Goal: Transaction & Acquisition: Book appointment/travel/reservation

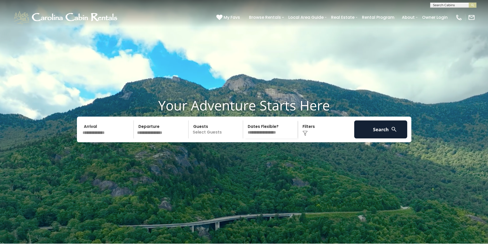
click at [94, 139] on input "text" at bounding box center [107, 130] width 53 height 18
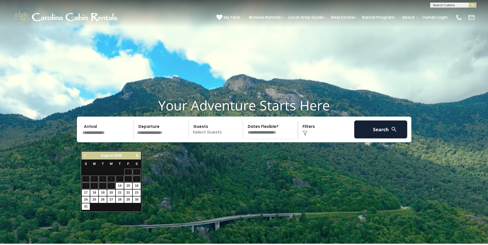
click at [136, 156] on span "Next" at bounding box center [137, 156] width 4 height 4
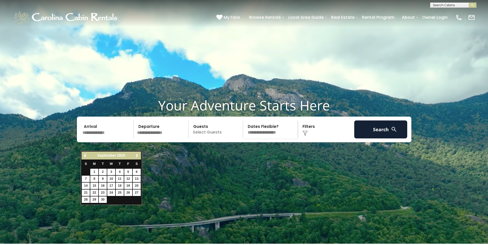
click at [136, 156] on span "Next" at bounding box center [137, 156] width 4 height 4
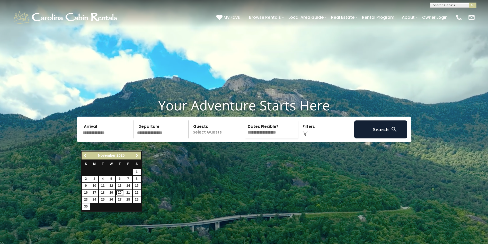
click at [121, 195] on link "20" at bounding box center [120, 193] width 8 height 6
type input "********"
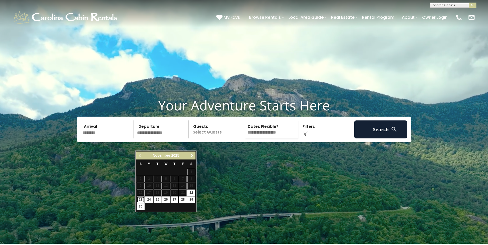
click at [140, 201] on link "23" at bounding box center [141, 200] width 8 height 6
type input "********"
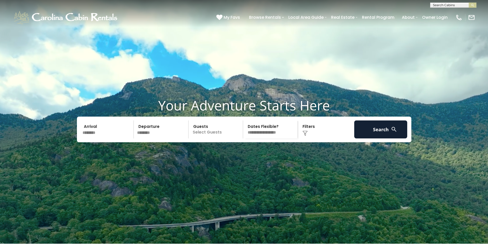
click at [232, 139] on p "Select Guests" at bounding box center [216, 130] width 53 height 18
click at [242, 153] on span "+" at bounding box center [241, 150] width 2 height 5
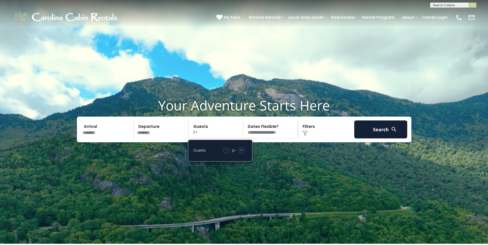
click at [241, 153] on span "+" at bounding box center [241, 150] width 2 height 5
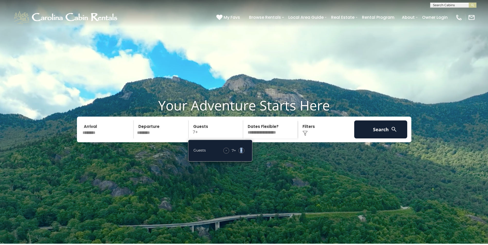
click at [241, 153] on span "+" at bounding box center [241, 150] width 2 height 5
drag, startPoint x: 241, startPoint y: 163, endPoint x: 225, endPoint y: 162, distance: 15.8
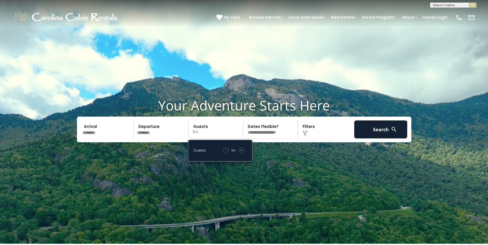
click at [225, 153] on span "-" at bounding box center [225, 150] width 1 height 5
click at [272, 139] on select "**********" at bounding box center [271, 130] width 53 height 18
select select "*"
click at [245, 133] on select "**********" at bounding box center [271, 130] width 53 height 18
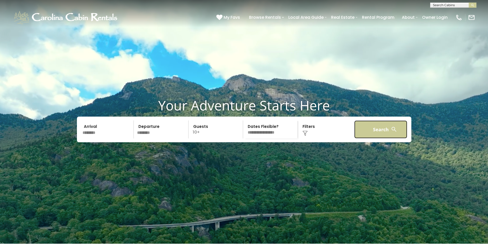
click at [372, 139] on button "Search" at bounding box center [380, 130] width 53 height 18
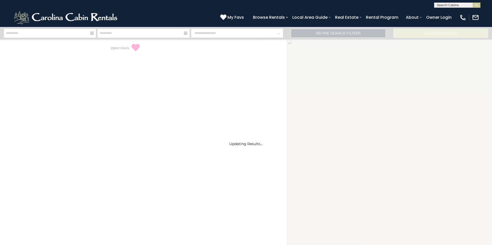
select select "*"
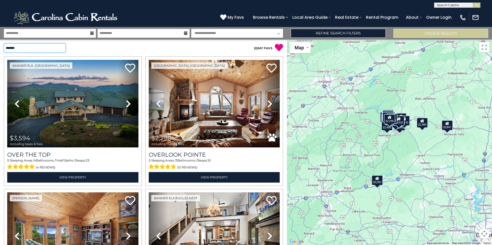
click at [64, 48] on select "**********" at bounding box center [35, 47] width 62 height 9
click at [76, 47] on div "**********" at bounding box center [72, 47] width 144 height 9
click at [462, 5] on input "text" at bounding box center [456, 6] width 45 height 5
type input "**********"
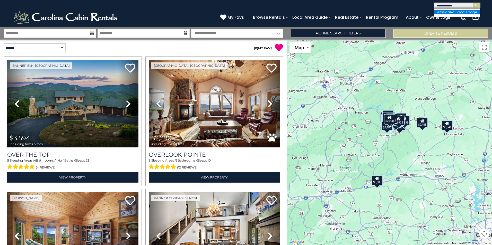
click at [452, 13] on em "Mountain Son" at bounding box center [449, 12] width 25 height 5
click at [477, 6] on img "submit" at bounding box center [477, 5] width 4 height 4
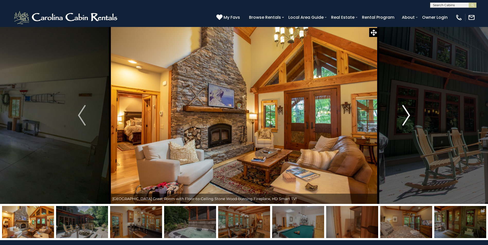
click at [408, 117] on img "Next" at bounding box center [406, 115] width 8 height 21
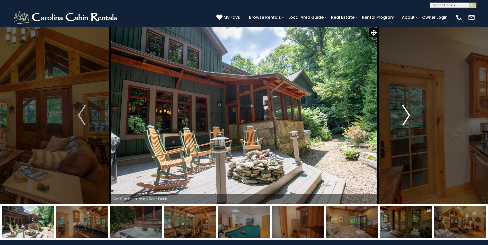
click at [408, 115] on img "Next" at bounding box center [406, 115] width 8 height 21
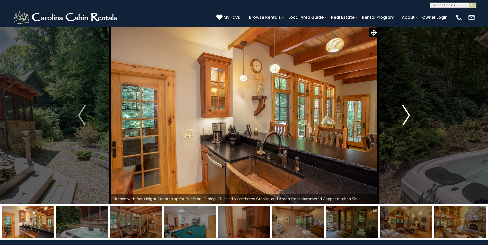
click at [407, 114] on img "Next" at bounding box center [406, 115] width 8 height 21
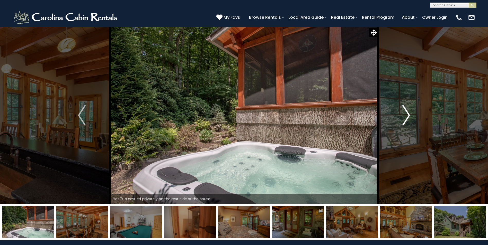
click at [408, 114] on img "Next" at bounding box center [406, 115] width 8 height 21
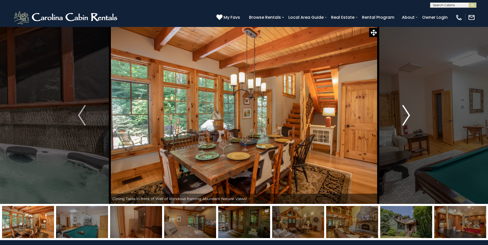
click at [408, 114] on img "Next" at bounding box center [406, 115] width 8 height 21
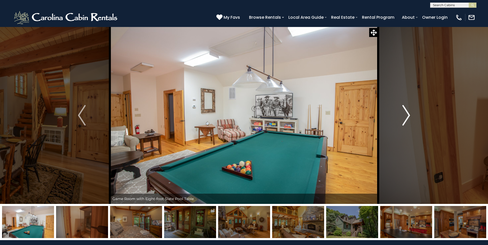
click at [409, 114] on img "Next" at bounding box center [406, 115] width 8 height 21
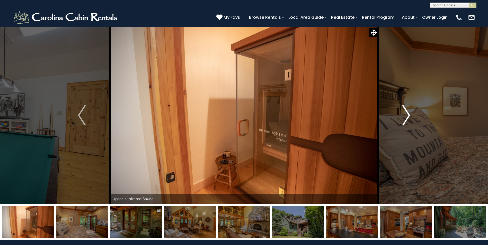
click at [408, 115] on img "Next" at bounding box center [406, 115] width 8 height 21
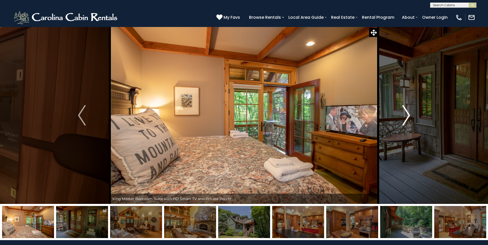
click at [406, 115] on img "Next" at bounding box center [406, 115] width 8 height 21
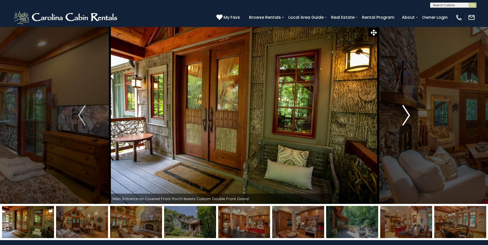
click at [406, 115] on img "Next" at bounding box center [406, 115] width 8 height 21
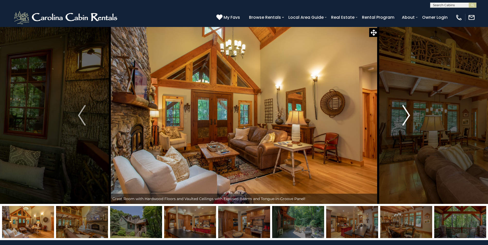
click at [407, 116] on img "Next" at bounding box center [406, 115] width 8 height 21
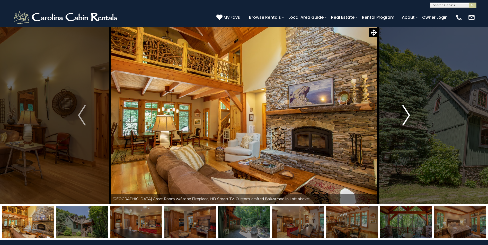
click at [407, 116] on img "Next" at bounding box center [406, 115] width 8 height 21
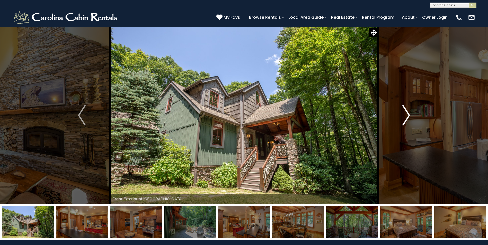
click at [407, 116] on img "Next" at bounding box center [406, 115] width 8 height 21
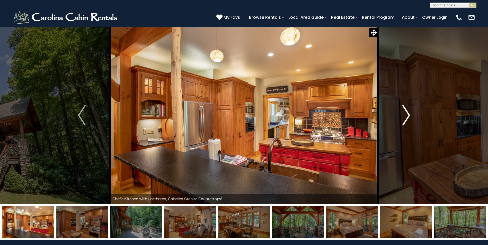
click at [407, 116] on img "Next" at bounding box center [406, 115] width 8 height 21
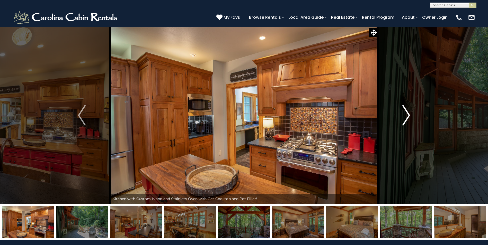
click at [407, 116] on img "Next" at bounding box center [406, 115] width 8 height 21
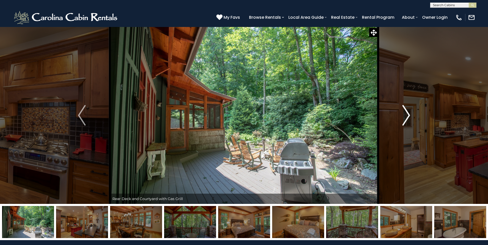
click at [408, 116] on img "Next" at bounding box center [406, 115] width 8 height 21
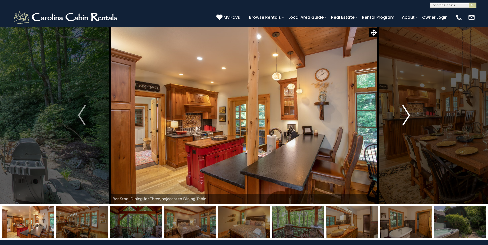
click at [408, 115] on img "Next" at bounding box center [406, 115] width 8 height 21
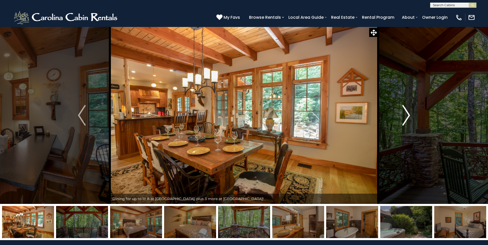
click at [407, 115] on img "Next" at bounding box center [406, 115] width 8 height 21
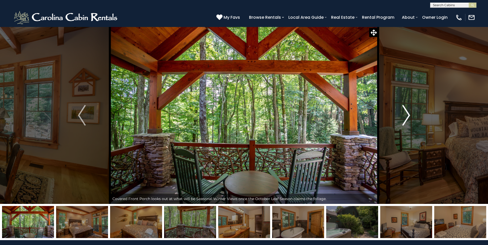
click at [407, 115] on img "Next" at bounding box center [406, 115] width 8 height 21
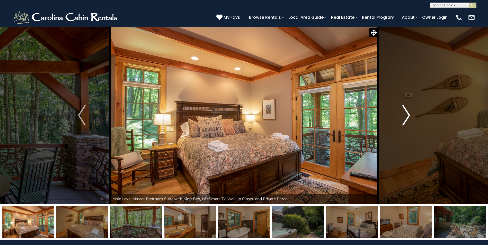
click at [407, 115] on img "Next" at bounding box center [406, 115] width 8 height 21
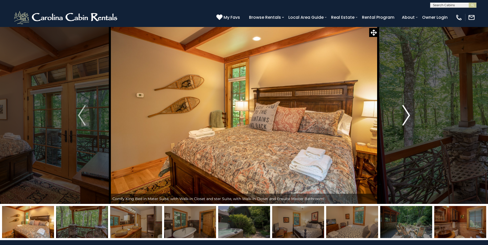
click at [407, 115] on img "Next" at bounding box center [406, 115] width 8 height 21
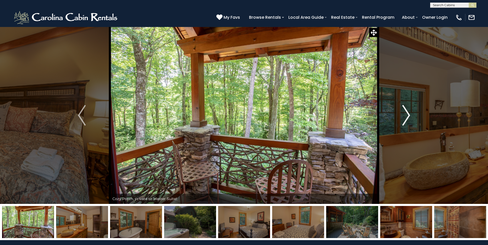
click at [407, 115] on img "Next" at bounding box center [406, 115] width 8 height 21
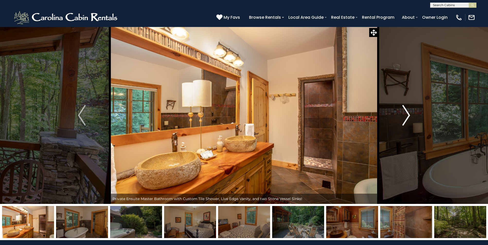
click at [407, 115] on img "Next" at bounding box center [406, 115] width 8 height 21
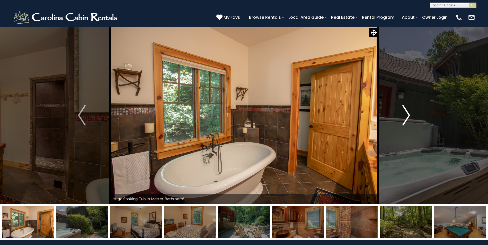
click at [407, 115] on img "Next" at bounding box center [406, 115] width 8 height 21
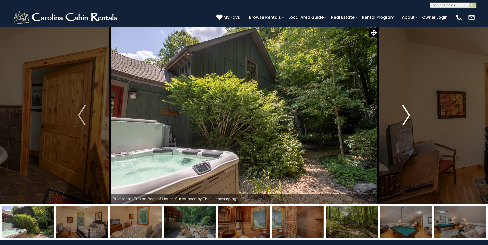
click at [407, 115] on img "Next" at bounding box center [406, 115] width 8 height 21
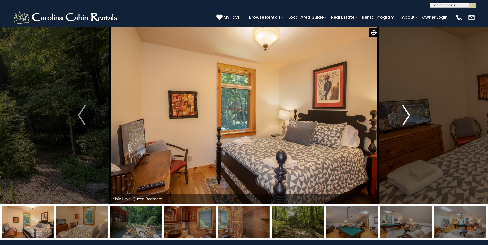
click at [408, 115] on img "Next" at bounding box center [406, 115] width 8 height 21
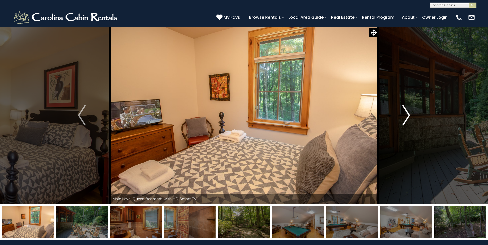
click at [409, 115] on img "Next" at bounding box center [406, 115] width 8 height 21
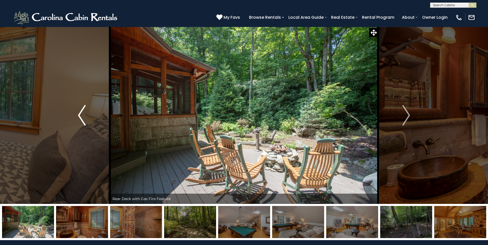
click at [83, 116] on img "Previous" at bounding box center [82, 115] width 8 height 21
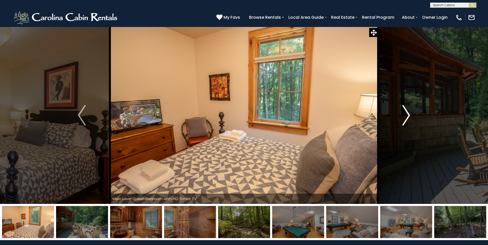
click at [408, 115] on img "Next" at bounding box center [406, 115] width 8 height 21
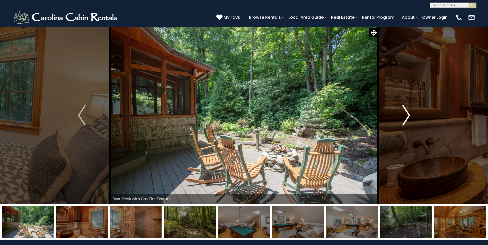
click at [407, 115] on img "Next" at bounding box center [406, 115] width 8 height 21
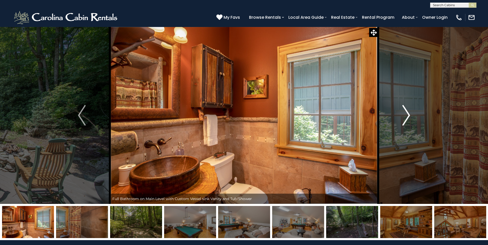
click at [407, 115] on img "Next" at bounding box center [406, 115] width 8 height 21
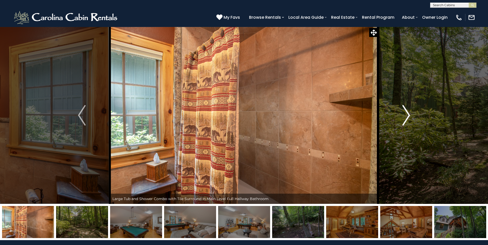
click at [407, 115] on img "Next" at bounding box center [406, 115] width 8 height 21
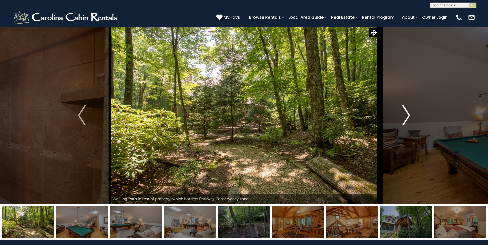
click at [407, 115] on img "Next" at bounding box center [406, 115] width 8 height 21
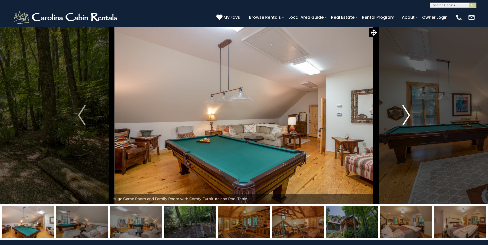
click at [407, 115] on img "Next" at bounding box center [406, 115] width 8 height 21
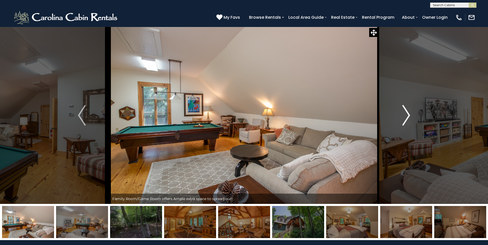
click at [407, 115] on img "Next" at bounding box center [406, 115] width 8 height 21
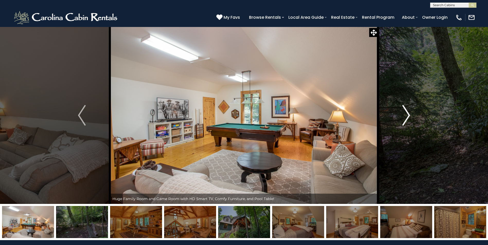
click at [407, 115] on img "Next" at bounding box center [406, 115] width 8 height 21
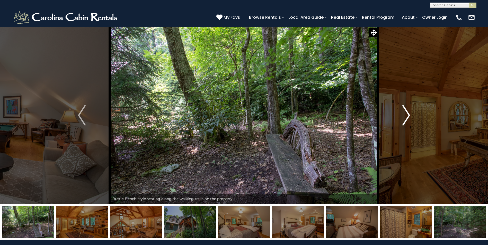
click at [407, 115] on img "Next" at bounding box center [406, 115] width 8 height 21
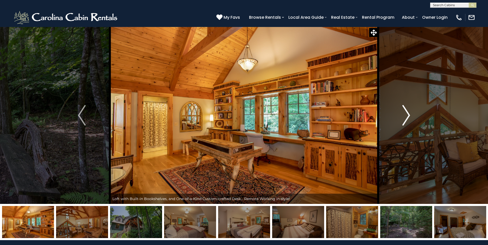
click at [407, 115] on img "Next" at bounding box center [406, 115] width 8 height 21
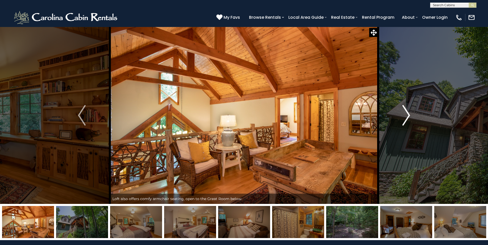
click at [407, 115] on img "Next" at bounding box center [406, 115] width 8 height 21
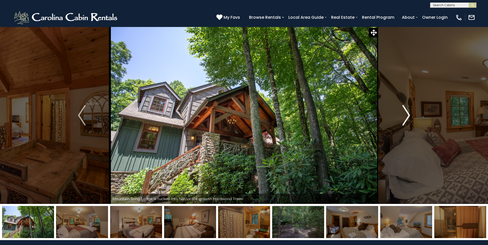
click at [407, 115] on img "Next" at bounding box center [406, 115] width 8 height 21
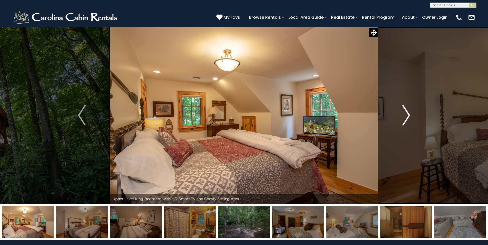
click at [407, 115] on img "Next" at bounding box center [406, 115] width 8 height 21
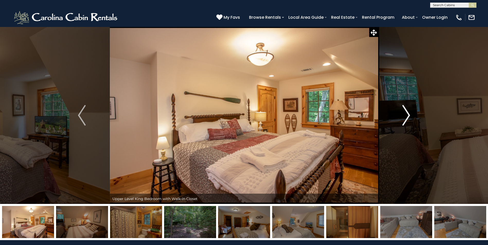
click at [407, 115] on img "Next" at bounding box center [406, 115] width 8 height 21
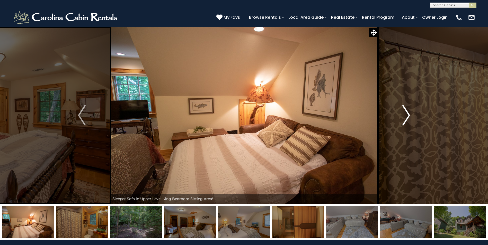
click at [407, 115] on img "Next" at bounding box center [406, 115] width 8 height 21
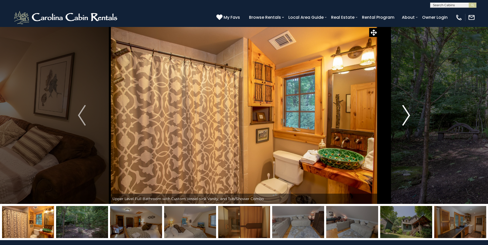
click at [407, 115] on img "Next" at bounding box center [406, 115] width 8 height 21
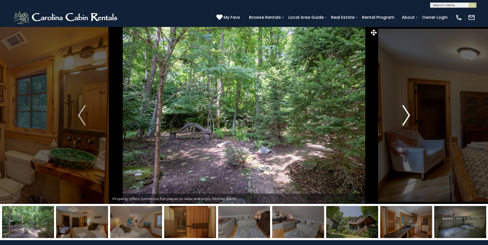
click at [407, 115] on img "Next" at bounding box center [406, 115] width 8 height 21
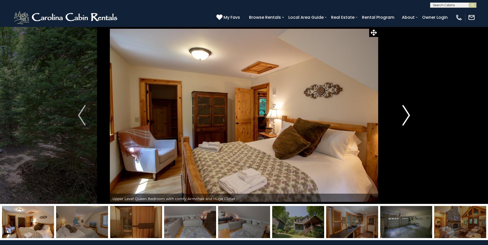
click at [407, 115] on img "Next" at bounding box center [406, 115] width 8 height 21
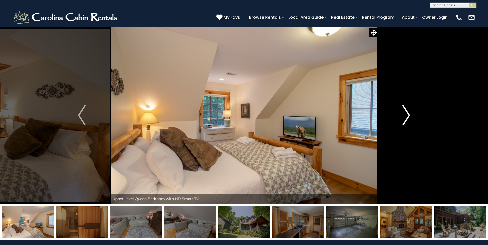
click at [407, 115] on img "Next" at bounding box center [406, 115] width 8 height 21
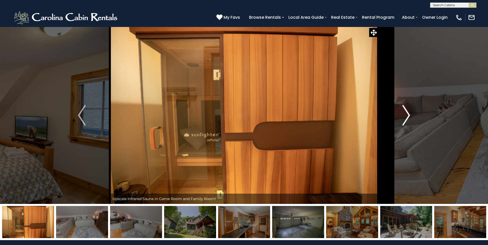
click at [407, 115] on img "Next" at bounding box center [406, 115] width 8 height 21
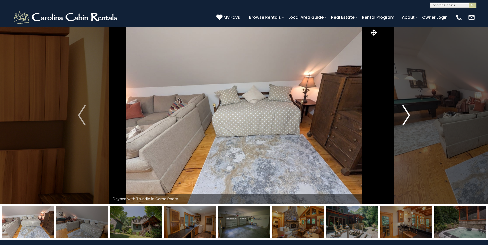
click at [407, 115] on img "Next" at bounding box center [406, 115] width 8 height 21
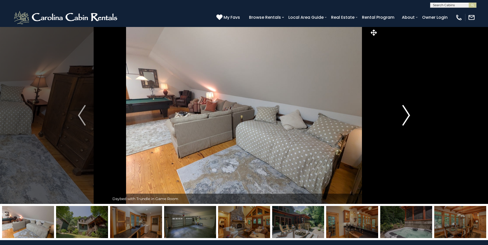
click at [407, 115] on img "Next" at bounding box center [406, 115] width 8 height 21
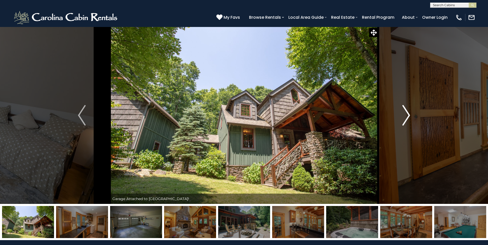
click at [407, 115] on img "Next" at bounding box center [406, 115] width 8 height 21
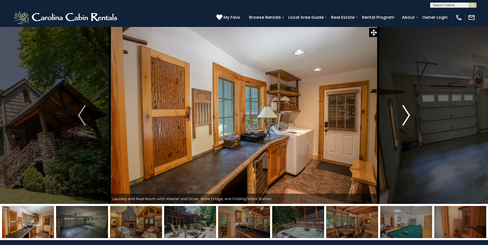
click at [407, 115] on img "Next" at bounding box center [406, 115] width 8 height 21
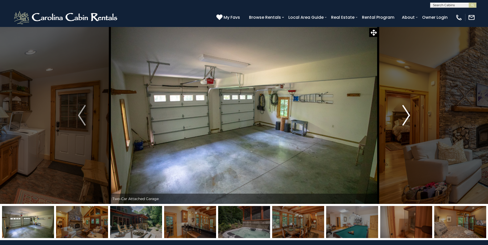
click at [407, 115] on img "Next" at bounding box center [406, 115] width 8 height 21
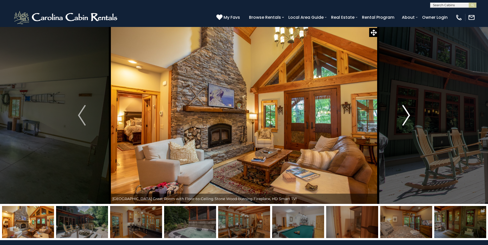
click at [407, 115] on img "Next" at bounding box center [406, 115] width 8 height 21
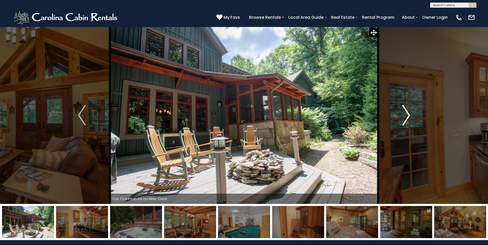
click at [407, 115] on img "Next" at bounding box center [406, 115] width 8 height 21
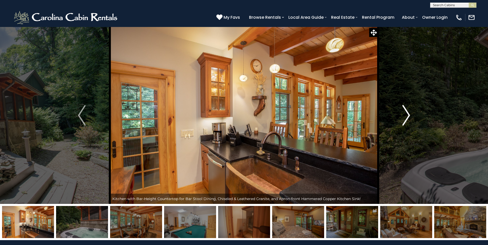
click at [407, 115] on img "Next" at bounding box center [406, 115] width 8 height 21
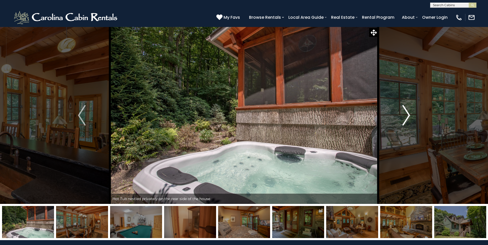
click at [407, 115] on img "Next" at bounding box center [406, 115] width 8 height 21
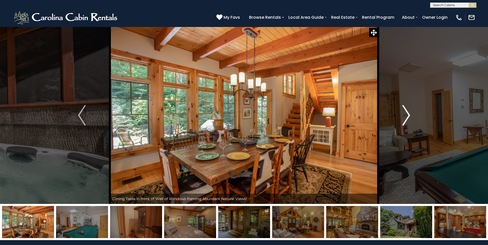
click at [407, 115] on img "Next" at bounding box center [406, 115] width 8 height 21
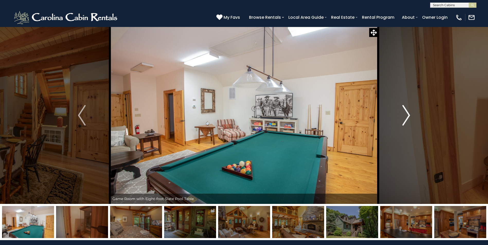
click at [407, 115] on img "Next" at bounding box center [406, 115] width 8 height 21
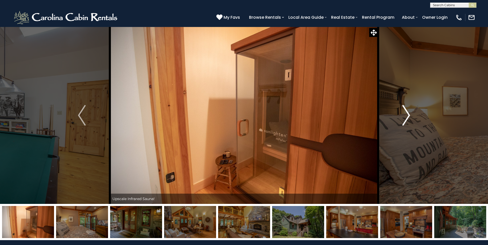
click at [407, 115] on img "Next" at bounding box center [406, 115] width 8 height 21
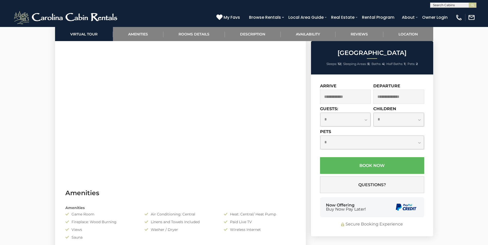
scroll to position [343, 0]
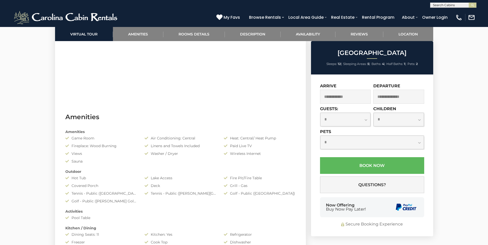
click at [353, 97] on input "text" at bounding box center [345, 97] width 51 height 14
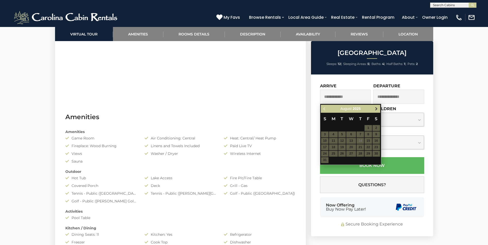
click at [375, 108] on span "Next" at bounding box center [376, 109] width 4 height 4
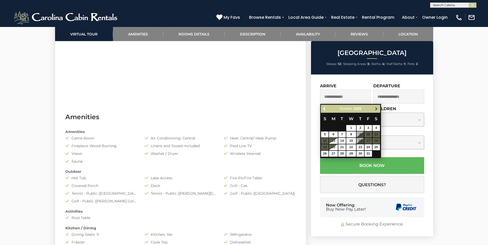
click at [375, 108] on span "Next" at bounding box center [376, 109] width 4 height 4
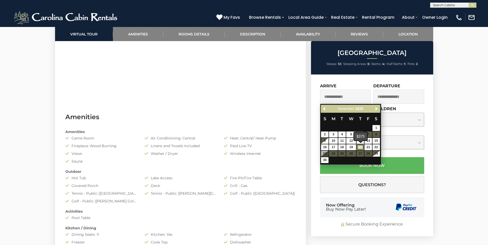
click at [360, 148] on link "20" at bounding box center [359, 148] width 7 height 6
type input "**********"
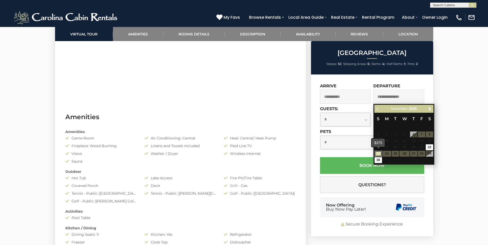
click at [378, 153] on link "23" at bounding box center [377, 154] width 7 height 6
type input "**********"
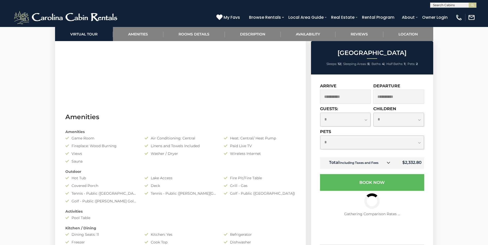
click at [366, 120] on select "**********" at bounding box center [345, 120] width 50 height 14
click at [365, 120] on select "**********" at bounding box center [345, 120] width 50 height 14
click at [363, 120] on select "**********" at bounding box center [345, 120] width 50 height 14
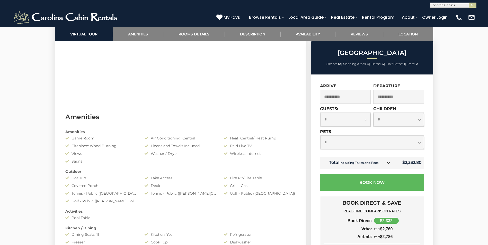
select select "**"
click at [320, 113] on select "**********" at bounding box center [345, 120] width 50 height 14
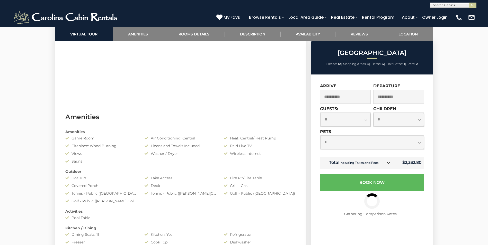
click at [418, 143] on select "**********" at bounding box center [372, 143] width 104 height 14
select select "*"
click at [320, 136] on select "**********" at bounding box center [372, 143] width 104 height 14
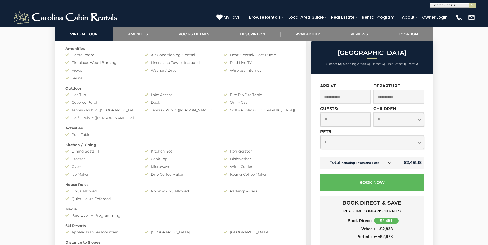
scroll to position [429, 0]
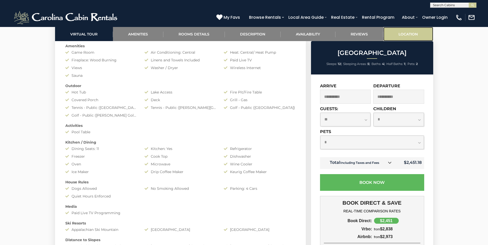
click at [398, 37] on link "Location" at bounding box center [408, 34] width 50 height 14
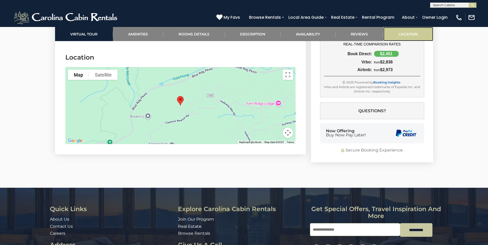
scroll to position [1696, 0]
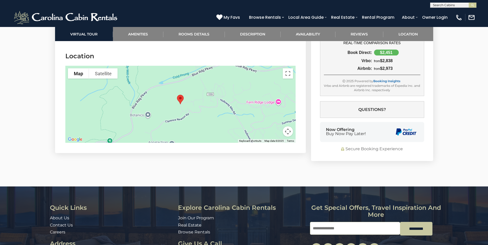
click at [239, 106] on div at bounding box center [180, 104] width 230 height 77
click at [288, 128] on button "Map camera controls" at bounding box center [288, 132] width 10 height 10
click at [230, 109] on div at bounding box center [180, 104] width 230 height 77
click at [290, 127] on button "Map camera controls" at bounding box center [288, 132] width 10 height 10
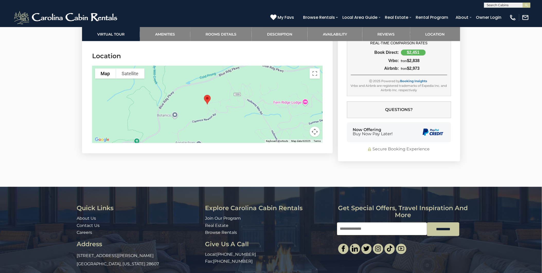
click at [220, 107] on div at bounding box center [207, 104] width 230 height 77
click at [312, 68] on button "Toggle fullscreen view" at bounding box center [315, 73] width 10 height 10
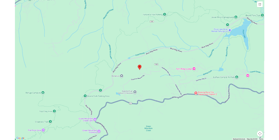
scroll to position [1156, 0]
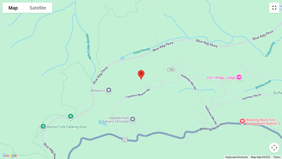
click at [276, 6] on button "Toggle fullscreen view" at bounding box center [274, 8] width 10 height 10
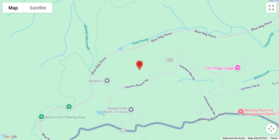
scroll to position [0, 0]
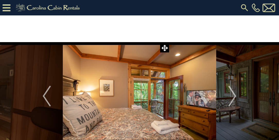
click at [6, 6] on icon at bounding box center [7, 7] width 8 height 9
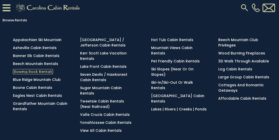
click at [32, 72] on link "Blowing Rock Rentals" at bounding box center [33, 71] width 40 height 5
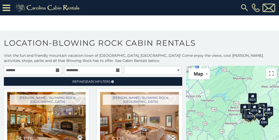
click at [57, 69] on icon at bounding box center [58, 70] width 4 height 4
click at [57, 71] on icon at bounding box center [58, 70] width 4 height 4
click at [41, 69] on input "text" at bounding box center [33, 70] width 58 height 9
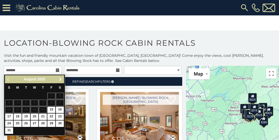
click at [61, 79] on span "Next" at bounding box center [60, 79] width 4 height 4
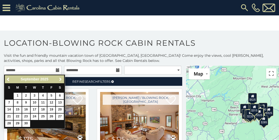
click at [61, 79] on span "Next" at bounding box center [60, 79] width 4 height 4
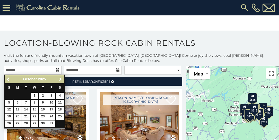
click at [61, 79] on span "Next" at bounding box center [60, 79] width 4 height 4
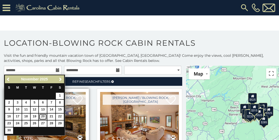
click at [44, 116] on link "20" at bounding box center [43, 117] width 8 height 6
type input "**********"
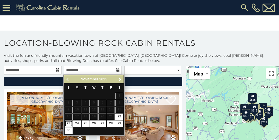
click at [69, 122] on link "23" at bounding box center [69, 124] width 8 height 6
type input "**********"
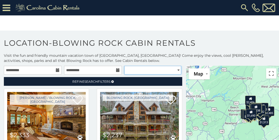
click at [176, 70] on select "**********" at bounding box center [152, 70] width 57 height 9
click at [161, 62] on p "Visit the fun and friendly mountain vacation town of Blowing Rock, NC! Come enj…" at bounding box center [139, 58] width 279 height 10
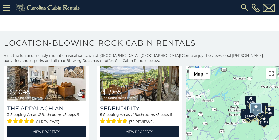
scroll to position [147, 0]
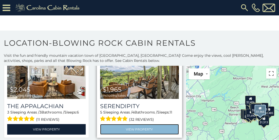
click at [140, 129] on link "View Property" at bounding box center [139, 129] width 78 height 11
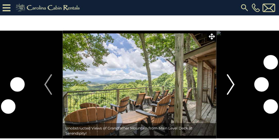
click at [231, 84] on img "Next" at bounding box center [231, 84] width 8 height 21
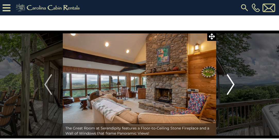
click at [231, 84] on img "Next" at bounding box center [231, 84] width 8 height 21
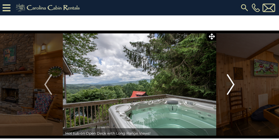
click at [231, 84] on img "Next" at bounding box center [231, 84] width 8 height 21
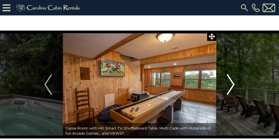
click at [231, 84] on img "Next" at bounding box center [231, 84] width 8 height 21
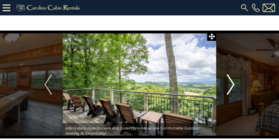
click at [231, 84] on img "Next" at bounding box center [231, 84] width 8 height 21
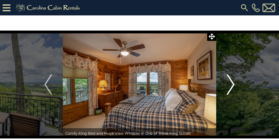
click at [231, 84] on img "Next" at bounding box center [231, 84] width 8 height 21
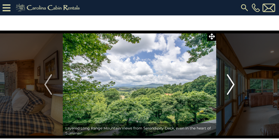
click at [231, 84] on img "Next" at bounding box center [231, 84] width 8 height 21
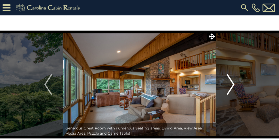
click at [231, 84] on img "Next" at bounding box center [231, 84] width 8 height 21
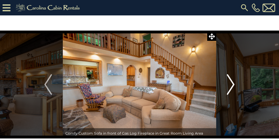
click at [231, 84] on img "Next" at bounding box center [231, 84] width 8 height 21
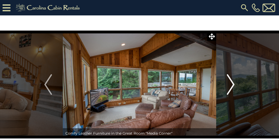
click at [231, 84] on img "Next" at bounding box center [231, 84] width 8 height 21
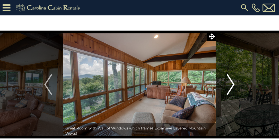
click at [231, 84] on img "Next" at bounding box center [231, 84] width 8 height 21
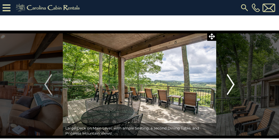
click at [231, 84] on img "Next" at bounding box center [231, 84] width 8 height 21
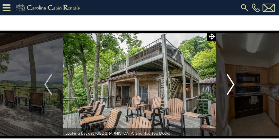
click at [231, 84] on img "Next" at bounding box center [231, 84] width 8 height 21
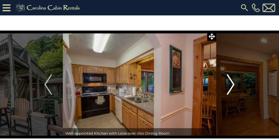
click at [231, 84] on img "Next" at bounding box center [231, 84] width 8 height 21
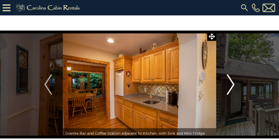
click at [231, 84] on img "Next" at bounding box center [231, 84] width 8 height 21
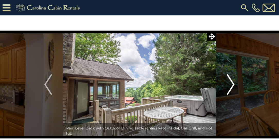
click at [231, 84] on img "Next" at bounding box center [231, 84] width 8 height 21
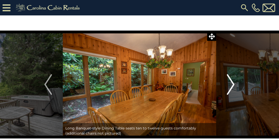
click at [231, 84] on img "Next" at bounding box center [231, 84] width 8 height 21
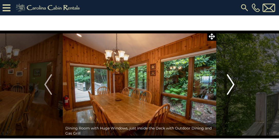
click at [231, 84] on img "Next" at bounding box center [231, 84] width 8 height 21
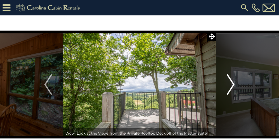
click at [231, 84] on img "Next" at bounding box center [231, 84] width 8 height 21
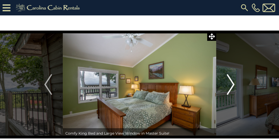
click at [231, 84] on img "Next" at bounding box center [231, 84] width 8 height 21
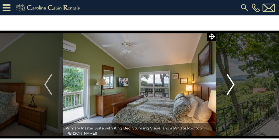
click at [231, 84] on img "Next" at bounding box center [231, 84] width 8 height 21
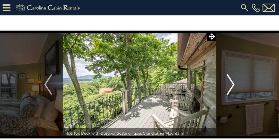
click at [231, 84] on img "Next" at bounding box center [231, 84] width 8 height 21
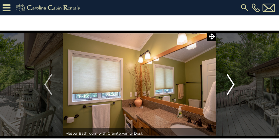
click at [231, 84] on img "Next" at bounding box center [231, 84] width 8 height 21
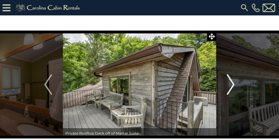
click at [231, 84] on img "Next" at bounding box center [231, 84] width 8 height 21
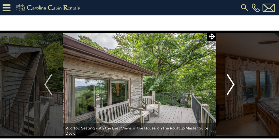
click at [231, 84] on img "Next" at bounding box center [231, 84] width 8 height 21
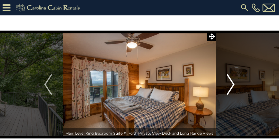
click at [231, 84] on img "Next" at bounding box center [231, 84] width 8 height 21
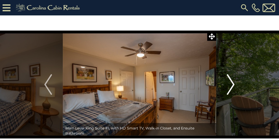
click at [231, 84] on img "Next" at bounding box center [231, 84] width 8 height 21
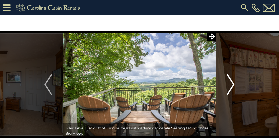
click at [232, 84] on img "Next" at bounding box center [231, 84] width 8 height 21
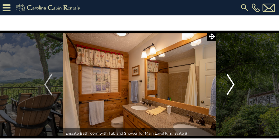
click at [232, 84] on img "Next" at bounding box center [231, 84] width 8 height 21
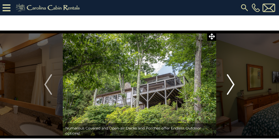
click at [232, 84] on img "Next" at bounding box center [231, 84] width 8 height 21
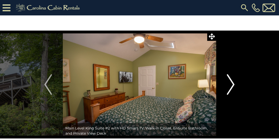
click at [232, 84] on img "Next" at bounding box center [231, 84] width 8 height 21
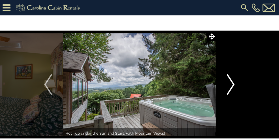
click at [232, 84] on img "Next" at bounding box center [231, 84] width 8 height 21
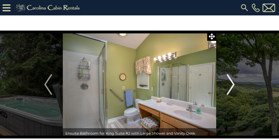
click at [232, 84] on img "Next" at bounding box center [231, 84] width 8 height 21
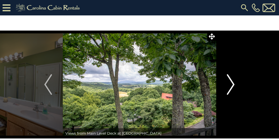
click at [232, 84] on img "Next" at bounding box center [231, 84] width 8 height 21
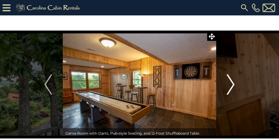
click at [232, 84] on img "Next" at bounding box center [231, 84] width 8 height 21
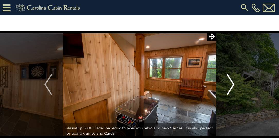
click at [232, 84] on img "Next" at bounding box center [231, 84] width 8 height 21
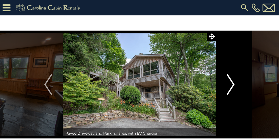
click at [233, 83] on img "Next" at bounding box center [231, 84] width 8 height 21
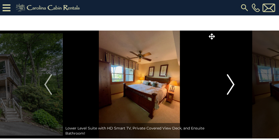
click at [233, 83] on img "Next" at bounding box center [231, 84] width 8 height 21
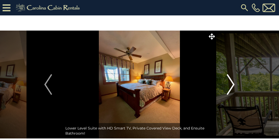
click at [233, 83] on img "Next" at bounding box center [231, 84] width 8 height 21
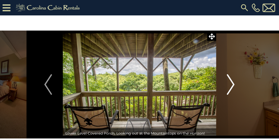
click at [233, 83] on img "Next" at bounding box center [231, 84] width 8 height 21
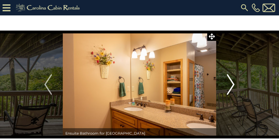
click at [233, 83] on img "Next" at bounding box center [231, 84] width 8 height 21
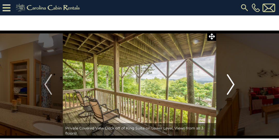
click at [233, 83] on img "Next" at bounding box center [231, 84] width 8 height 21
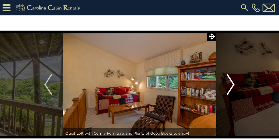
click at [233, 83] on img "Next" at bounding box center [231, 84] width 8 height 21
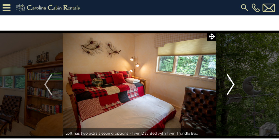
click at [233, 83] on img "Next" at bounding box center [231, 84] width 8 height 21
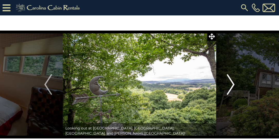
click at [233, 83] on img "Next" at bounding box center [231, 84] width 8 height 21
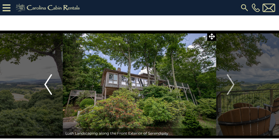
click at [48, 85] on img "Previous" at bounding box center [48, 84] width 8 height 21
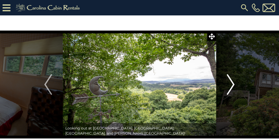
click at [233, 84] on img "Next" at bounding box center [231, 84] width 8 height 21
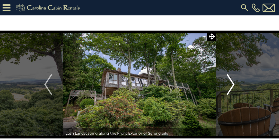
click at [233, 84] on img "Next" at bounding box center [231, 84] width 8 height 21
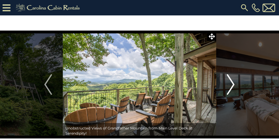
click at [233, 84] on img "Next" at bounding box center [231, 84] width 8 height 21
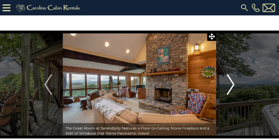
click at [233, 84] on img "Next" at bounding box center [231, 84] width 8 height 21
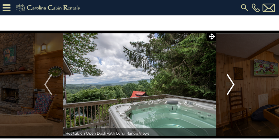
click at [233, 84] on img "Next" at bounding box center [231, 84] width 8 height 21
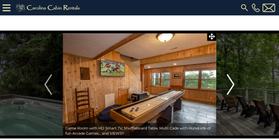
click at [233, 84] on img "Next" at bounding box center [231, 84] width 8 height 21
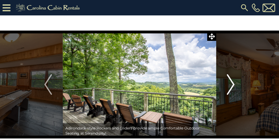
click at [233, 84] on img "Next" at bounding box center [231, 84] width 8 height 21
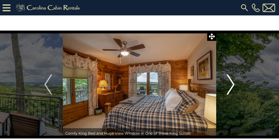
click at [233, 84] on img "Next" at bounding box center [231, 84] width 8 height 21
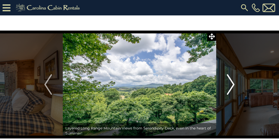
click at [233, 84] on img "Next" at bounding box center [231, 84] width 8 height 21
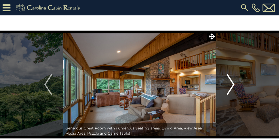
click at [233, 84] on img "Next" at bounding box center [231, 84] width 8 height 21
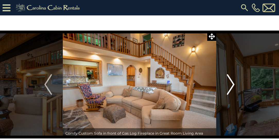
click at [233, 84] on img "Next" at bounding box center [231, 84] width 8 height 21
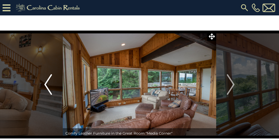
click at [47, 86] on img "Previous" at bounding box center [48, 84] width 8 height 21
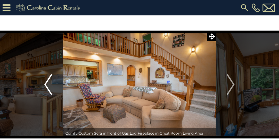
click at [47, 86] on img "Previous" at bounding box center [48, 84] width 8 height 21
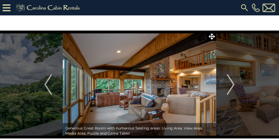
click at [244, 6] on img at bounding box center [244, 7] width 9 height 9
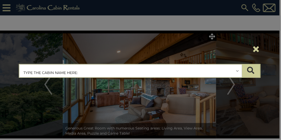
click at [81, 72] on input "text" at bounding box center [131, 71] width 222 height 13
